Goal: Book appointment/travel/reservation

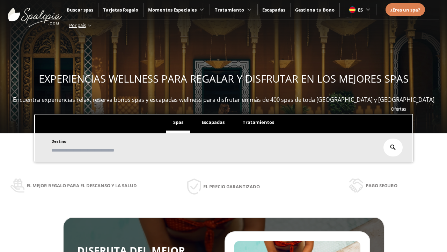
scroll to position [119, 0]
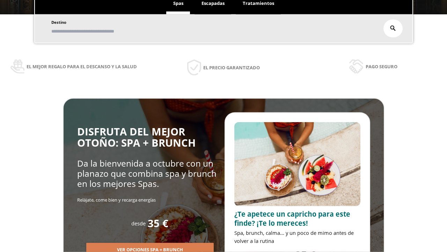
click at [213, 3] on span "Escapadas" at bounding box center [213, 3] width 23 height 6
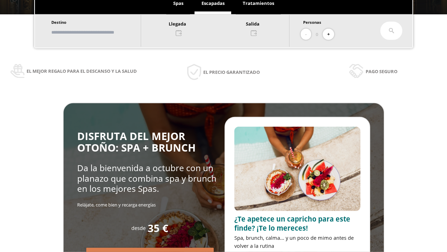
click at [99, 32] on input "text" at bounding box center [92, 32] width 87 height 12
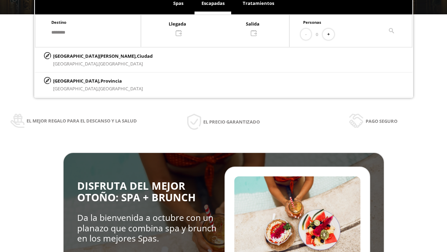
click at [222, 28] on div at bounding box center [215, 28] width 148 height 17
click at [155, 96] on div "8" at bounding box center [149, 90] width 12 height 12
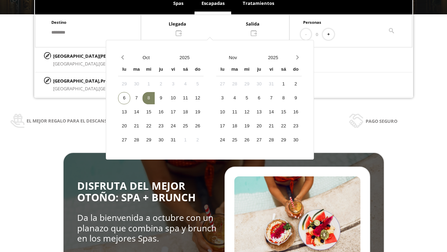
scroll to position [91, 0]
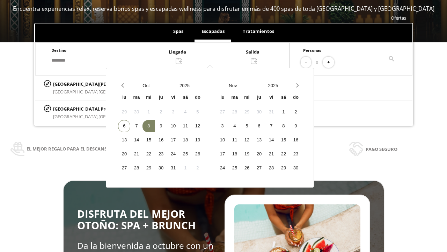
click at [167, 126] on div "9" at bounding box center [161, 126] width 12 height 12
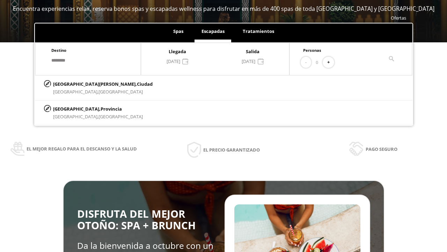
click at [331, 62] on button "+" at bounding box center [329, 63] width 12 height 12
click at [88, 84] on p "[GEOGRAPHIC_DATA][PERSON_NAME], [GEOGRAPHIC_DATA]" at bounding box center [103, 84] width 100 height 8
type input "**********"
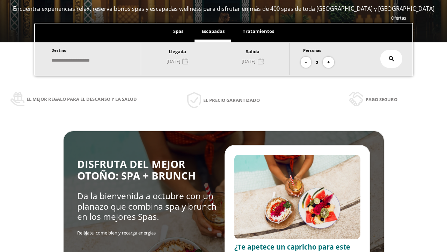
click at [392, 59] on icon at bounding box center [392, 59] width 6 height 6
